Goal: Task Accomplishment & Management: Use online tool/utility

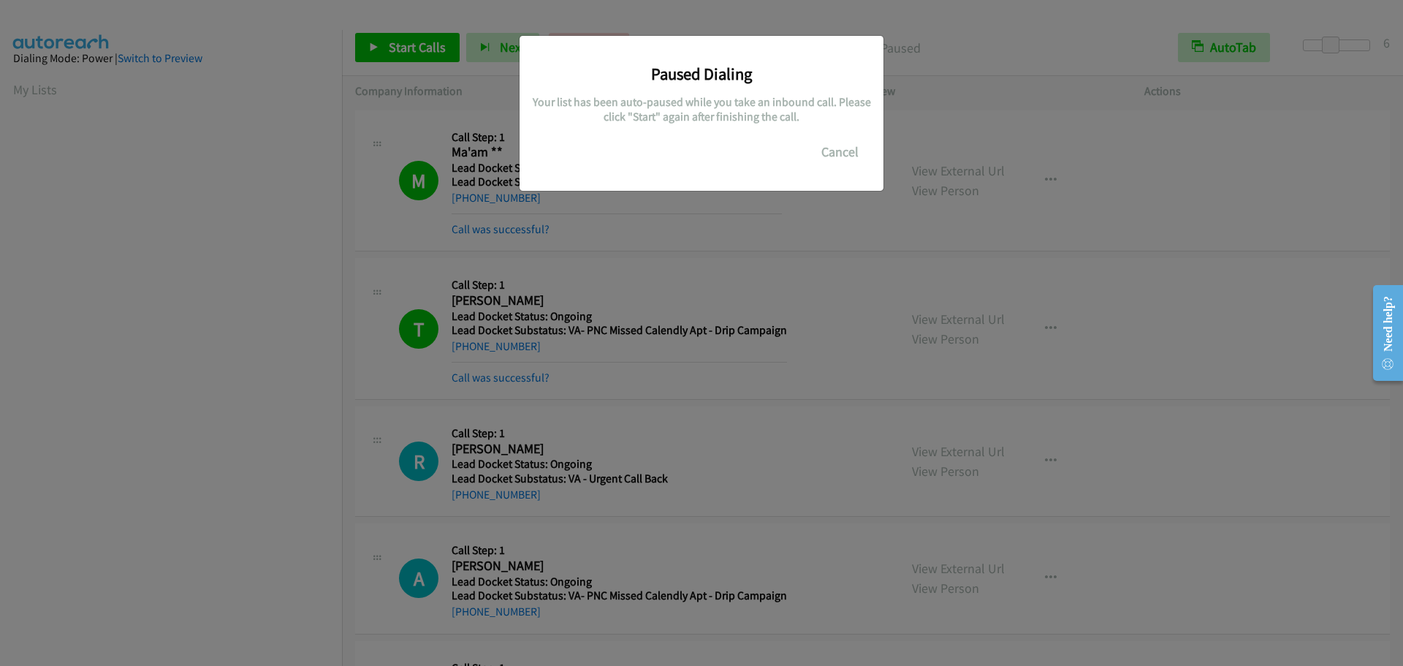
scroll to position [154, 0]
click at [840, 155] on button "Cancel" at bounding box center [840, 151] width 65 height 29
click at [843, 159] on button "Cancel" at bounding box center [840, 151] width 65 height 29
click at [835, 151] on button "Cancel" at bounding box center [840, 151] width 65 height 29
click at [818, 149] on button "Cancel" at bounding box center [840, 151] width 65 height 29
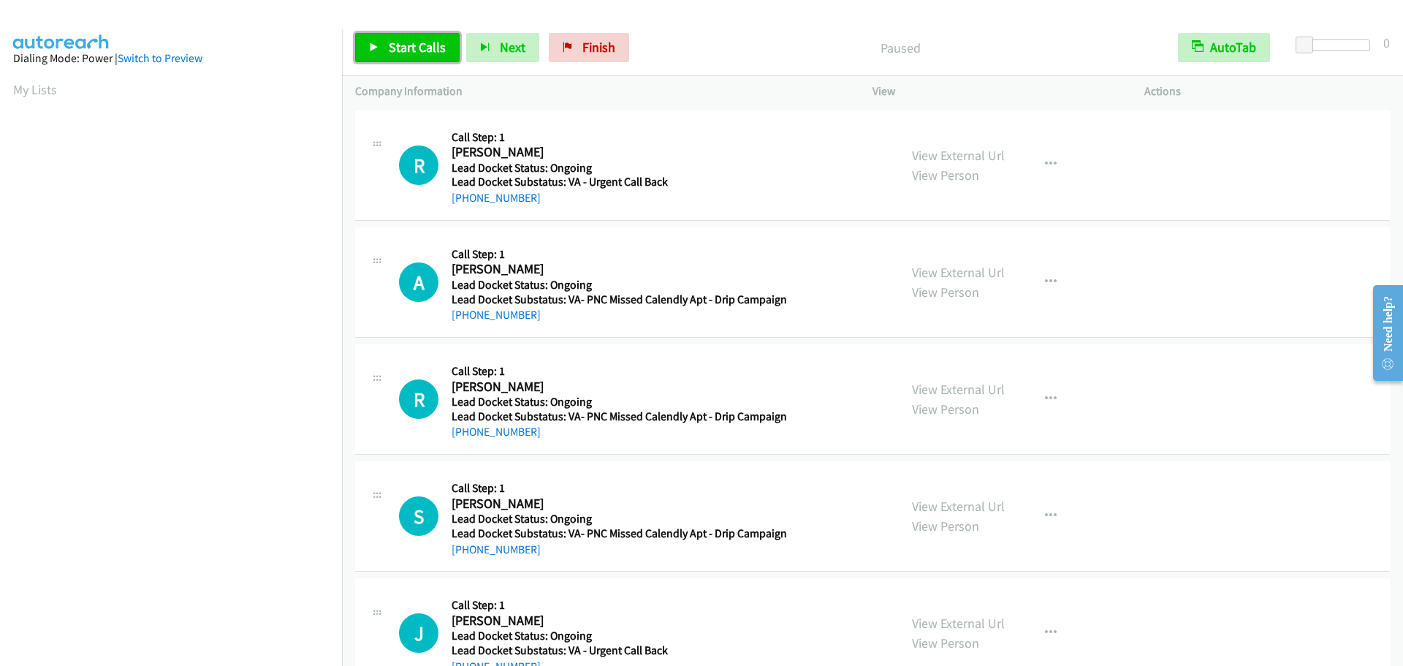
click at [397, 49] on span "Start Calls" at bounding box center [417, 47] width 57 height 17
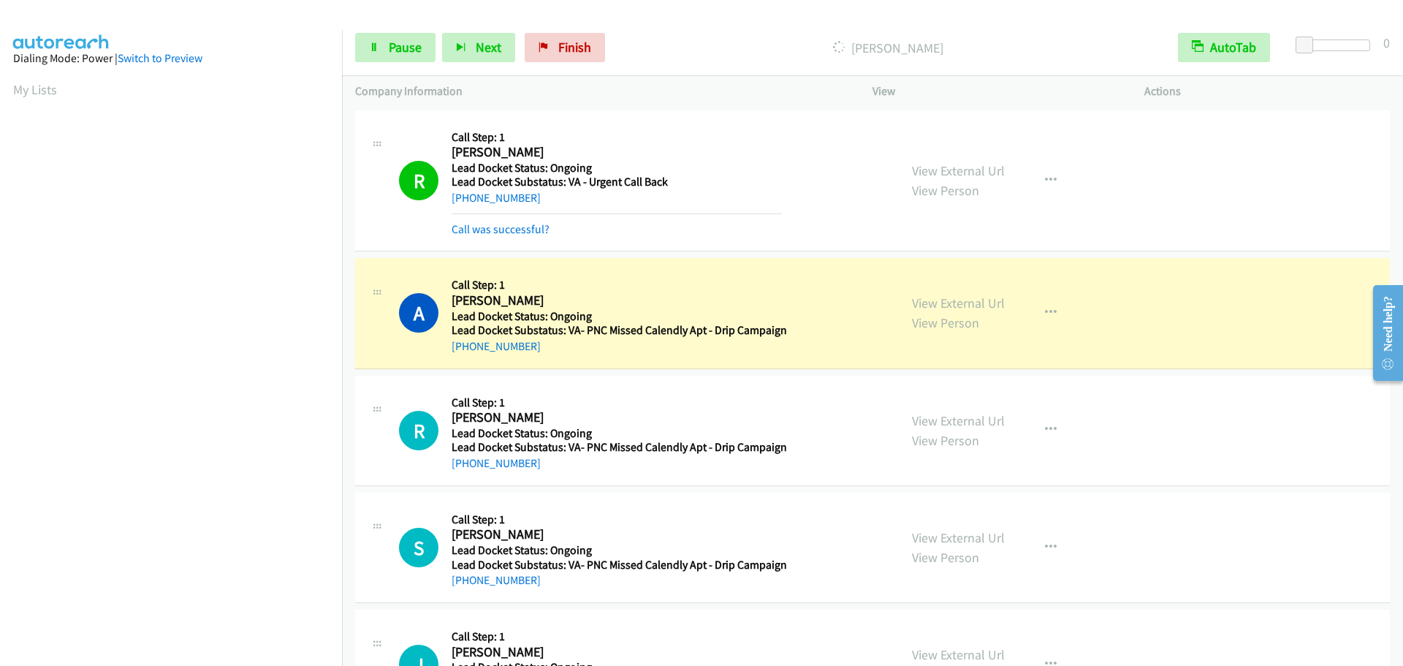
scroll to position [154, 0]
click at [390, 42] on span "Pause" at bounding box center [405, 47] width 33 height 17
